Goal: Task Accomplishment & Management: Manage account settings

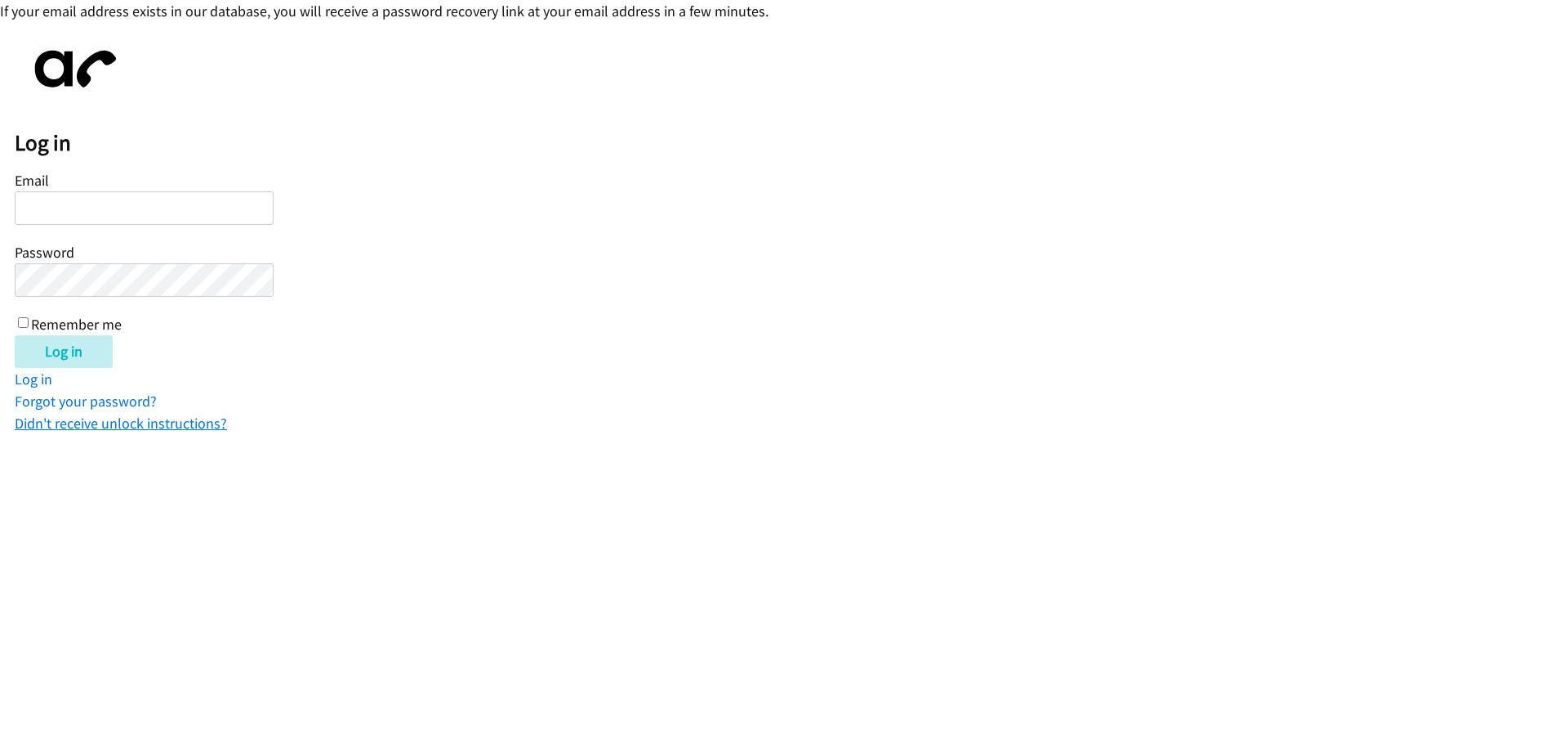
click at [178, 426] on link "Didn't receive unlock instructions?" at bounding box center [120, 422] width 212 height 19
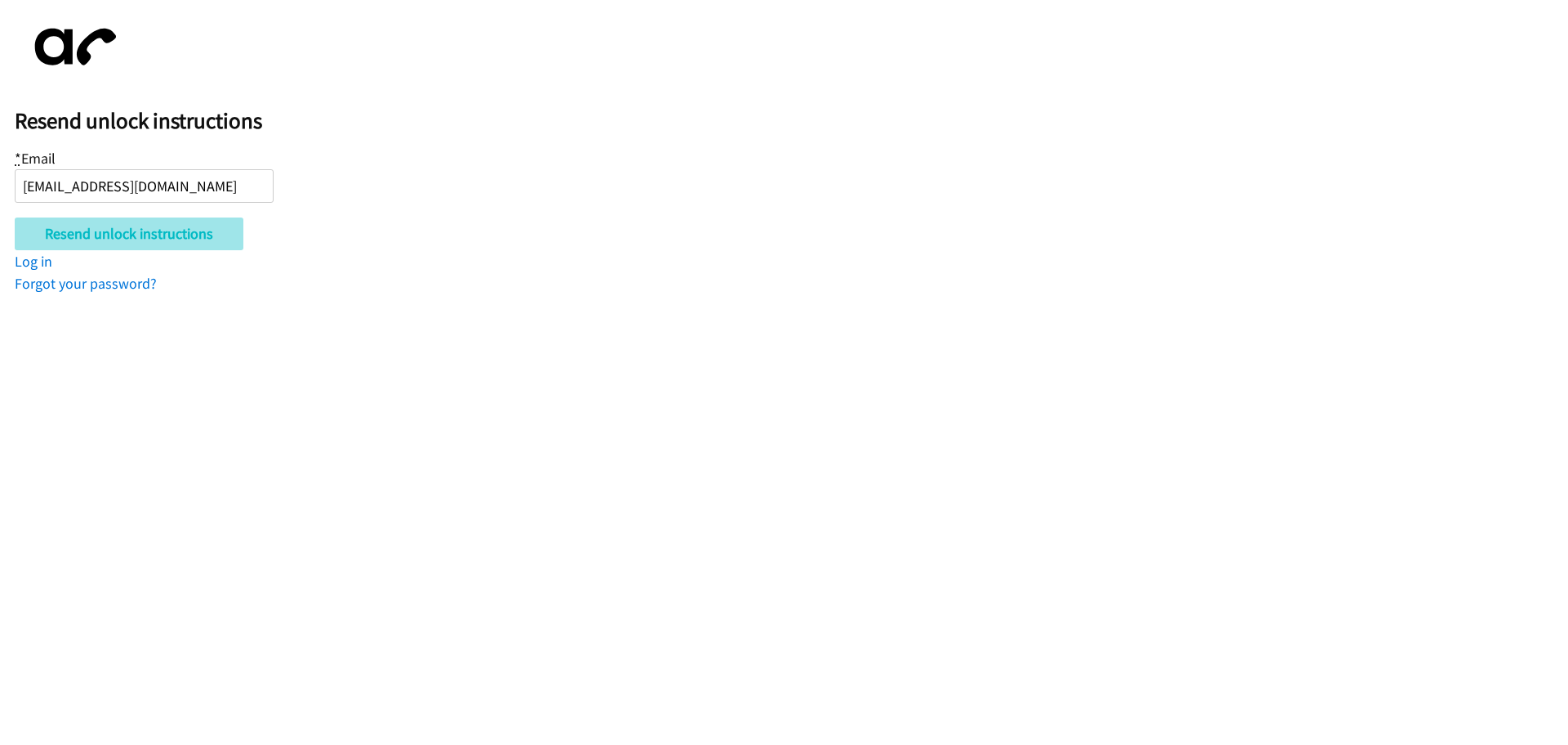
type input "[EMAIL_ADDRESS][DOMAIN_NAME]"
click at [135, 240] on input "Resend unlock instructions" at bounding box center [129, 233] width 229 height 33
